Goal: Answer question/provide support

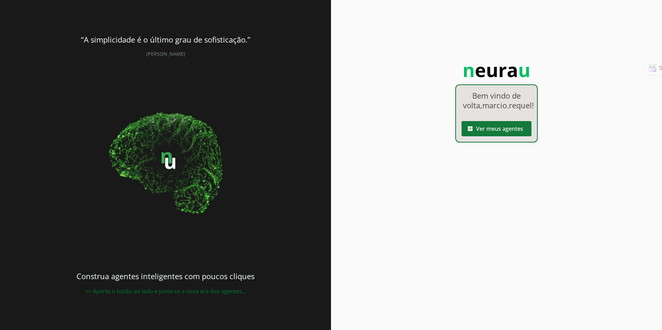
click at [492, 137] on span at bounding box center [497, 129] width 70 height 17
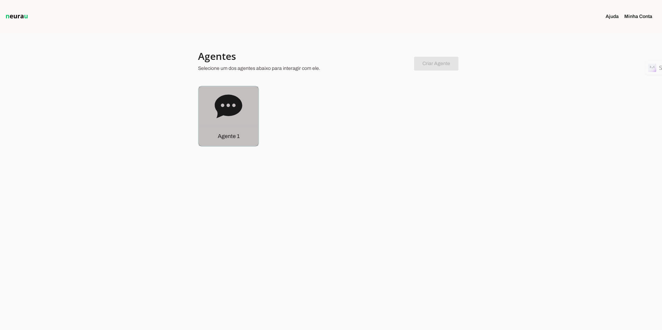
click at [230, 102] on icon at bounding box center [228, 107] width 27 height 24
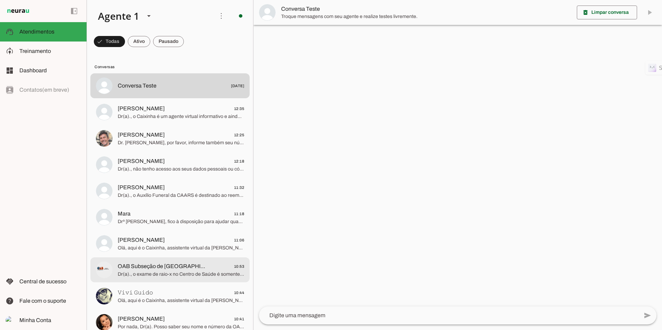
click at [170, 278] on span "Dr(a)., o exame de raio-x no Centro de Saúde é somente dentário. Para mamografi…" at bounding box center [181, 274] width 126 height 7
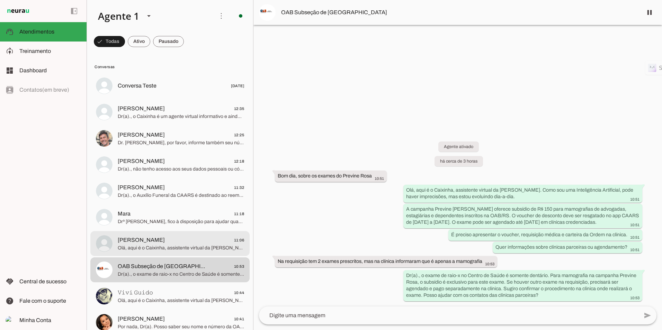
click at [146, 244] on span "[PERSON_NAME]" at bounding box center [141, 240] width 47 height 8
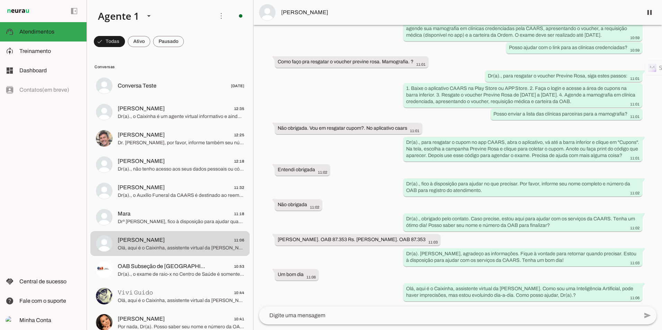
scroll to position [122, 0]
click at [151, 221] on span "Drª [PERSON_NAME], fico à disposição para ajudar quando precisar. Por favor, te…" at bounding box center [181, 222] width 126 height 7
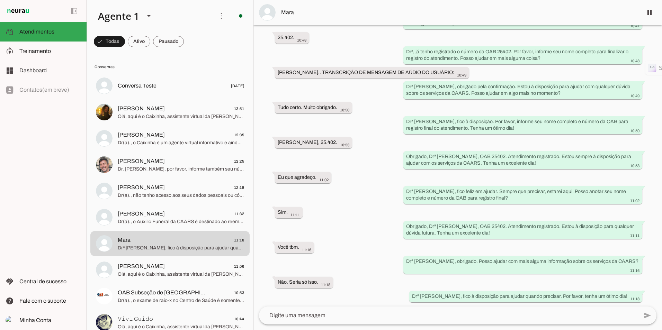
scroll to position [505, 0]
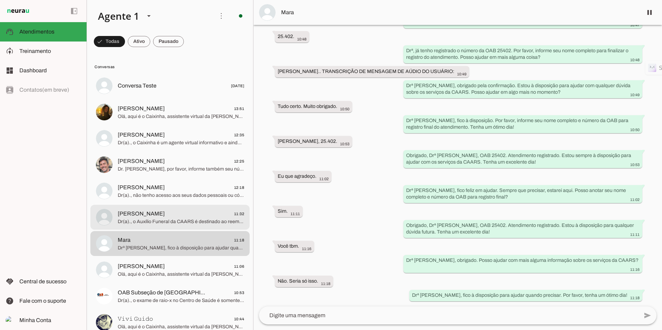
click at [159, 212] on span "[PERSON_NAME] 11:32" at bounding box center [181, 214] width 126 height 9
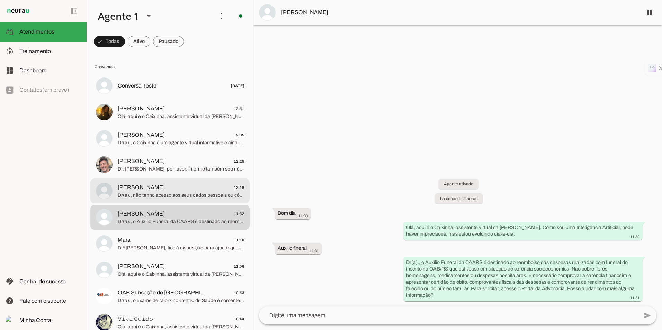
click at [145, 186] on span "[PERSON_NAME]" at bounding box center [141, 188] width 47 height 8
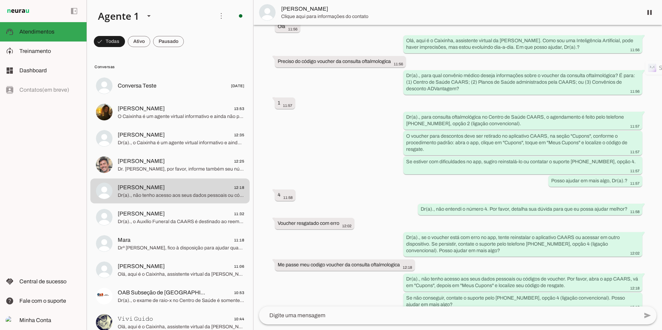
scroll to position [352, 0]
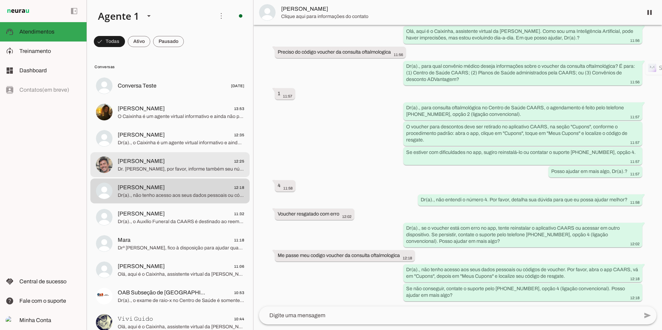
click at [158, 164] on span "[PERSON_NAME] 12:25" at bounding box center [181, 161] width 126 height 9
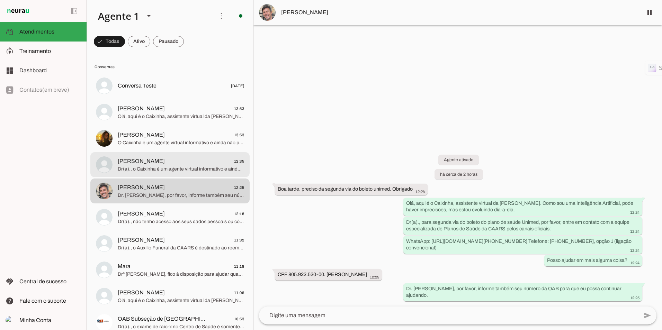
click at [162, 159] on span "[PERSON_NAME] 12:35" at bounding box center [181, 161] width 126 height 9
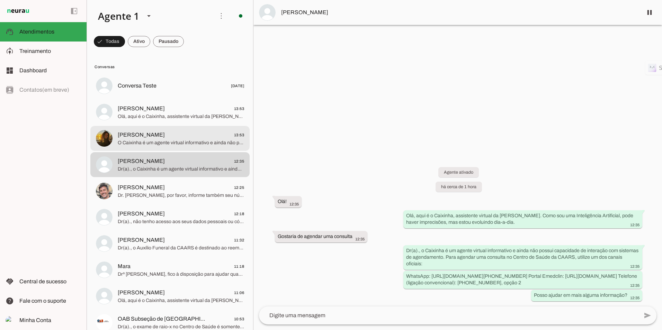
click at [177, 140] on span "O Caixinha é um agente virtual informativo e ainda não possui capacidade para c…" at bounding box center [181, 143] width 126 height 7
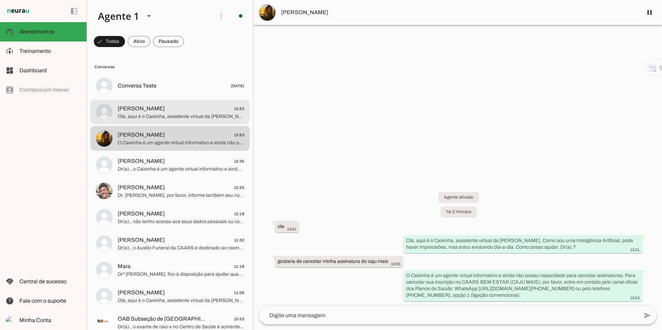
click at [143, 113] on span "Olá, aqui é o Caixinha, assistente virtual da [PERSON_NAME]. Como sou uma Intel…" at bounding box center [181, 116] width 126 height 7
